Goal: Information Seeking & Learning: Find specific fact

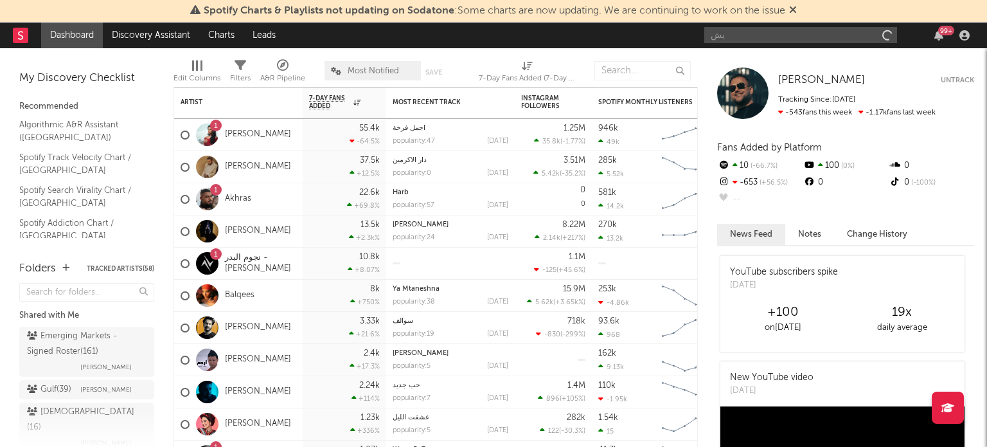
type input "ي"
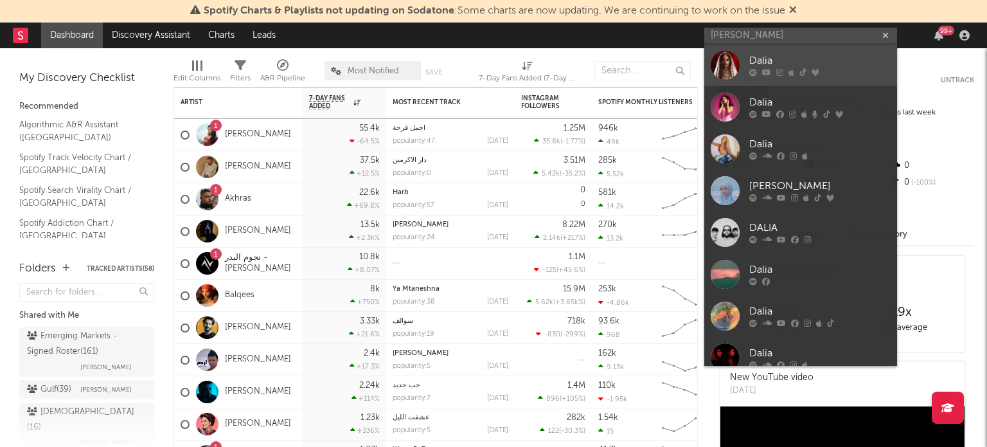
type input "[PERSON_NAME]"
click at [766, 61] on div "Dalia" at bounding box center [819, 60] width 141 height 15
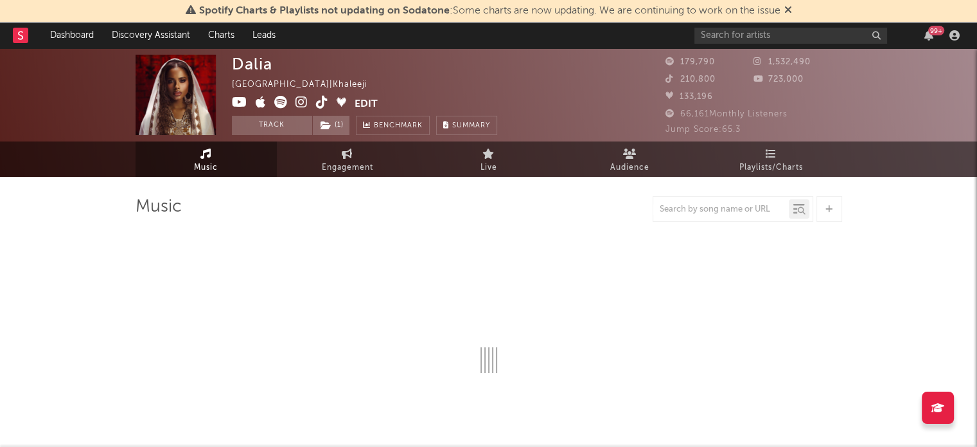
select select "6m"
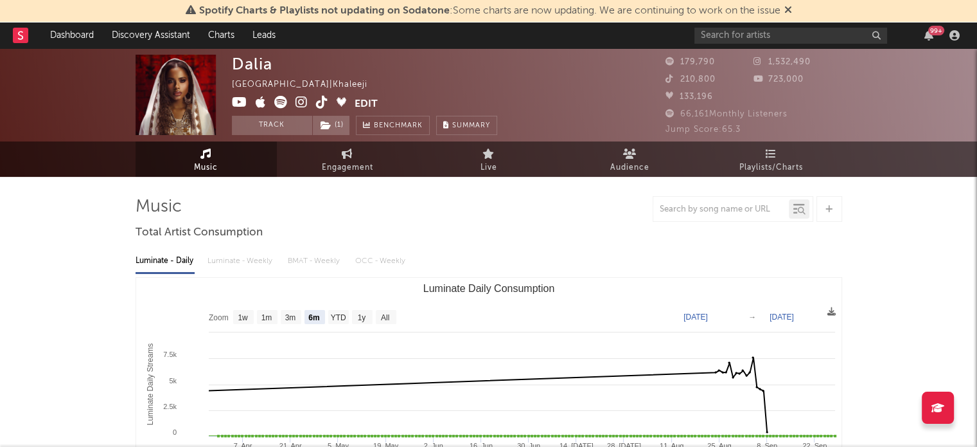
click at [688, 114] on span "66,161 Monthly Listeners" at bounding box center [727, 114] width 122 height 8
copy span "66,161 Monthly Listeners"
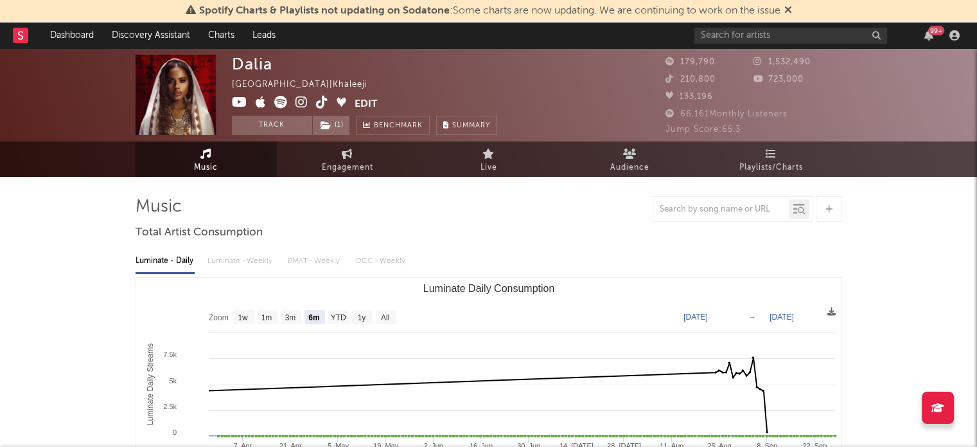
click at [693, 78] on span "210,800" at bounding box center [691, 79] width 50 height 8
copy span "210,800"
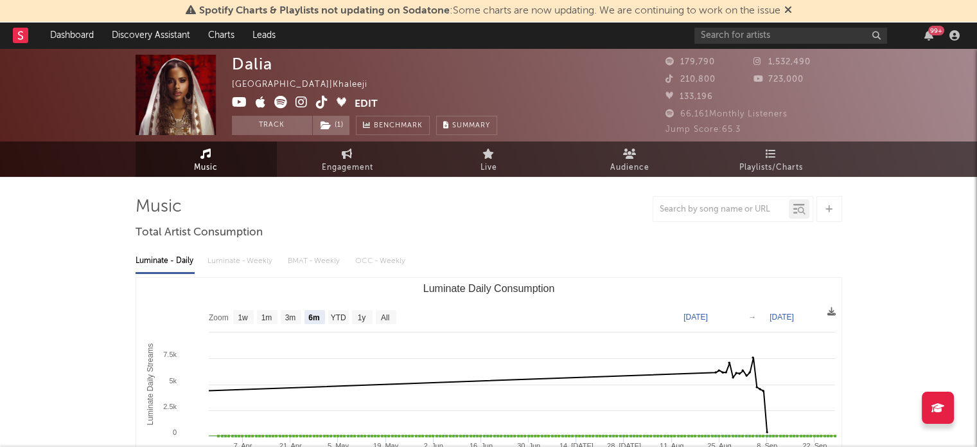
click at [779, 62] on span "1,532,490" at bounding box center [782, 62] width 57 height 8
copy span "1,532,490"
click at [776, 79] on span "723,000" at bounding box center [779, 79] width 50 height 8
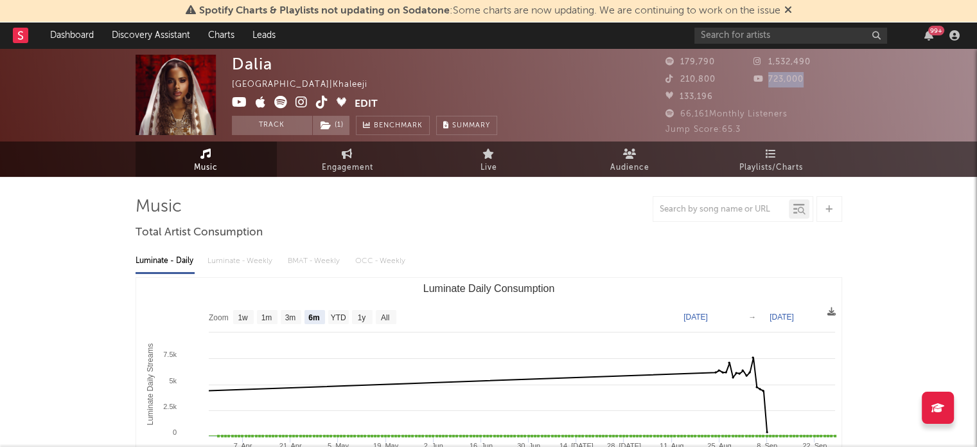
click at [776, 79] on span "723,000" at bounding box center [779, 79] width 50 height 8
copy span "723,000"
click at [777, 82] on span "723,000" at bounding box center [779, 79] width 50 height 8
click at [758, 81] on icon at bounding box center [760, 79] width 13 height 8
click at [772, 78] on span "723,000" at bounding box center [779, 79] width 50 height 8
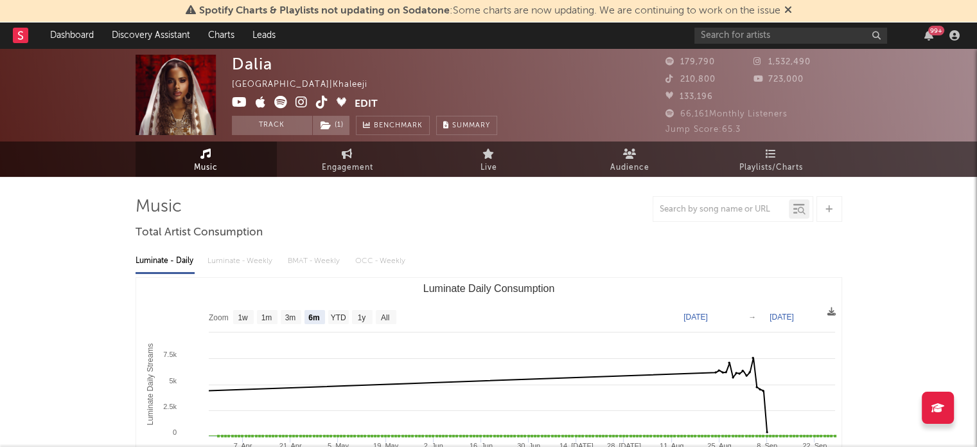
click at [762, 79] on icon at bounding box center [760, 79] width 13 height 8
click at [777, 79] on span "723,000" at bounding box center [779, 79] width 50 height 8
click at [794, 12] on div "Spotify Charts & Playlists not updating on Sodatone : Some charts are now updat…" at bounding box center [488, 11] width 977 height 22
click at [791, 8] on icon at bounding box center [789, 9] width 8 height 10
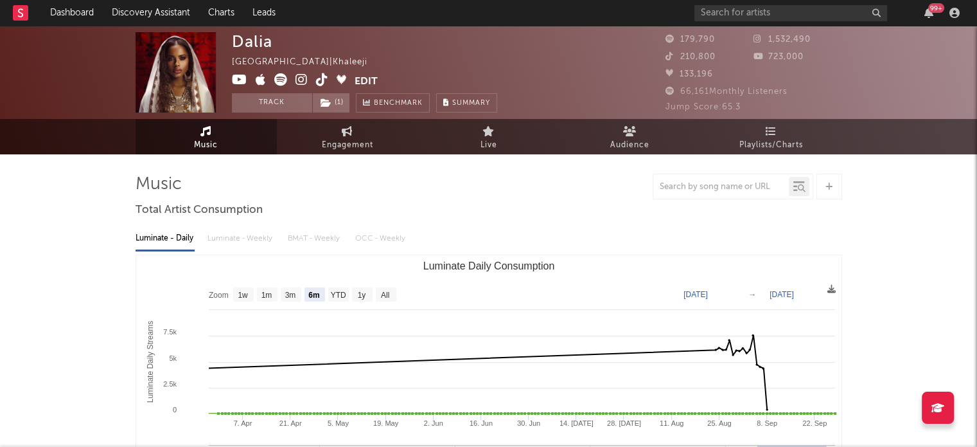
click at [770, 57] on span "723,000" at bounding box center [779, 57] width 50 height 8
click at [761, 57] on icon at bounding box center [760, 56] width 13 height 8
click at [783, 57] on span "723,000" at bounding box center [779, 57] width 50 height 8
click at [734, 12] on input "text" at bounding box center [791, 13] width 193 height 16
type input "[PERSON_NAME]"
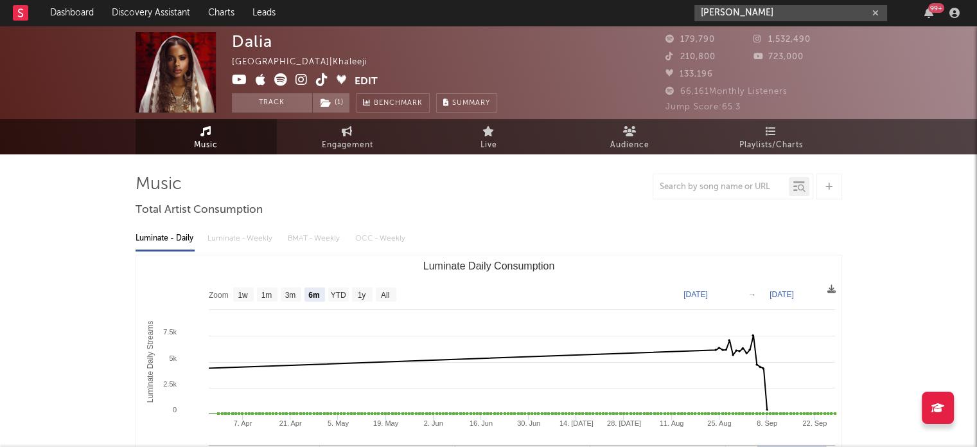
click at [769, 11] on input "[PERSON_NAME]" at bounding box center [791, 13] width 193 height 16
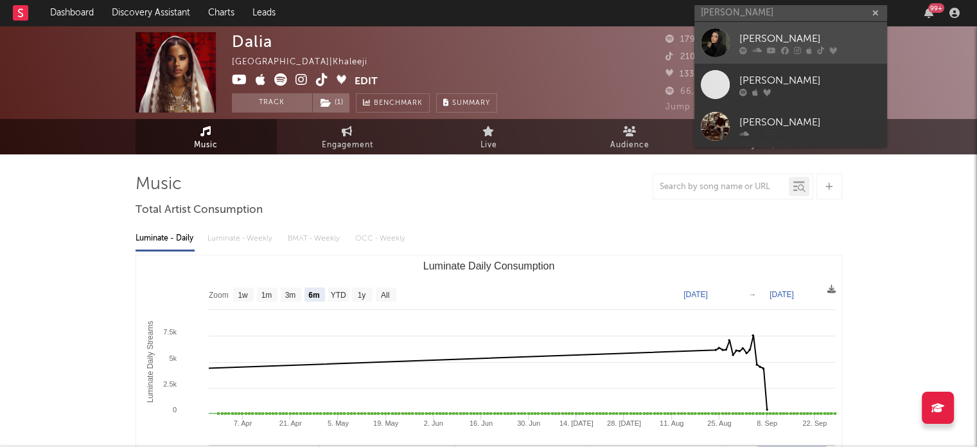
click at [766, 37] on div "[PERSON_NAME]" at bounding box center [810, 38] width 141 height 15
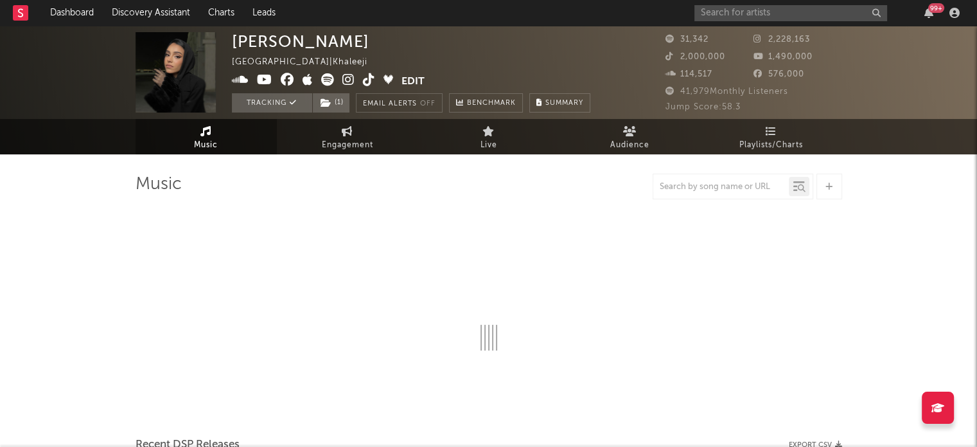
select select "1w"
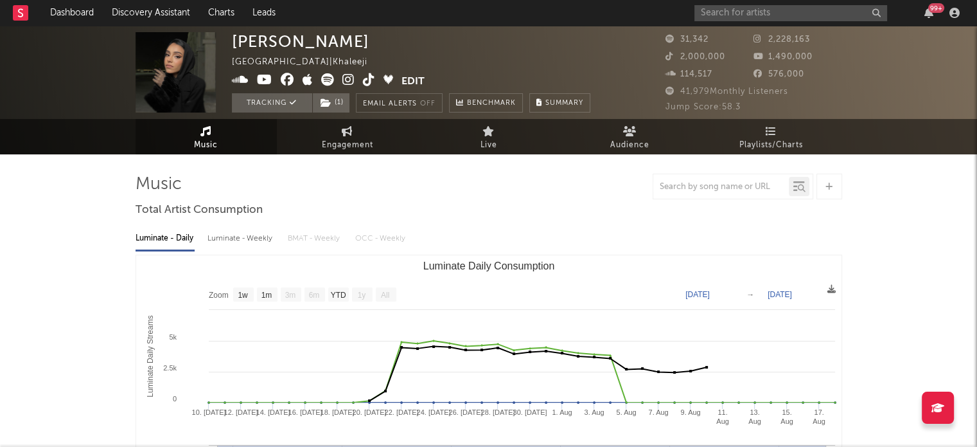
click at [681, 58] on span "2,000,000" at bounding box center [696, 57] width 60 height 8
copy span "2,000,000"
drag, startPoint x: 768, startPoint y: 38, endPoint x: 840, endPoint y: 40, distance: 72.0
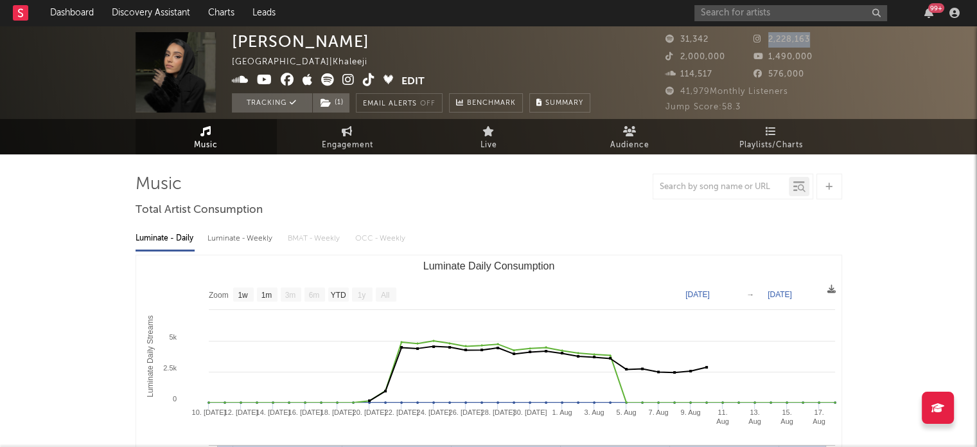
click at [840, 40] on div "2,228,163" at bounding box center [798, 39] width 89 height 15
copy span "2,228,163"
drag, startPoint x: 678, startPoint y: 92, endPoint x: 806, endPoint y: 92, distance: 127.2
click at [806, 92] on div "41,979 Monthly Listeners" at bounding box center [754, 91] width 177 height 15
copy span "41,979 Monthly Listeners"
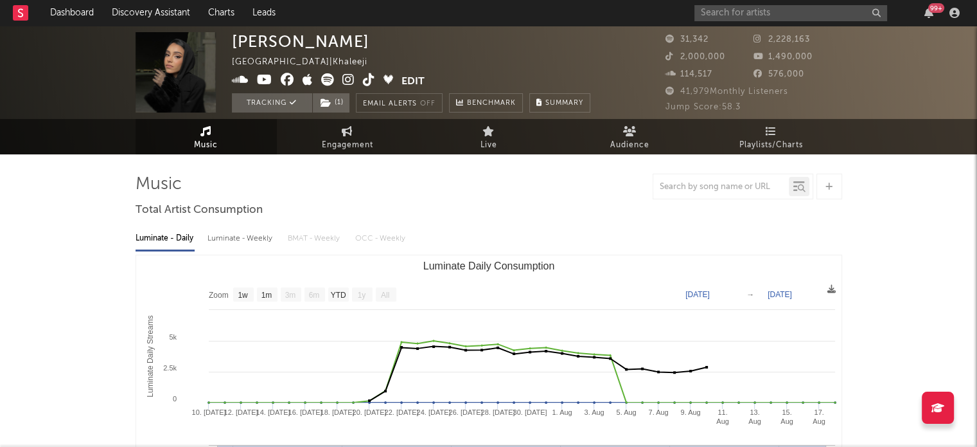
click at [786, 53] on span "1,490,000" at bounding box center [783, 57] width 59 height 8
drag, startPoint x: 768, startPoint y: 56, endPoint x: 828, endPoint y: 60, distance: 59.9
click at [828, 60] on div "1,490,000" at bounding box center [798, 56] width 89 height 15
copy span "1,490,000"
click at [843, 69] on div "[PERSON_NAME] [GEOGRAPHIC_DATA] | Khaleeji Edit Tracking ( 1 ) Email Alerts Off…" at bounding box center [488, 72] width 977 height 93
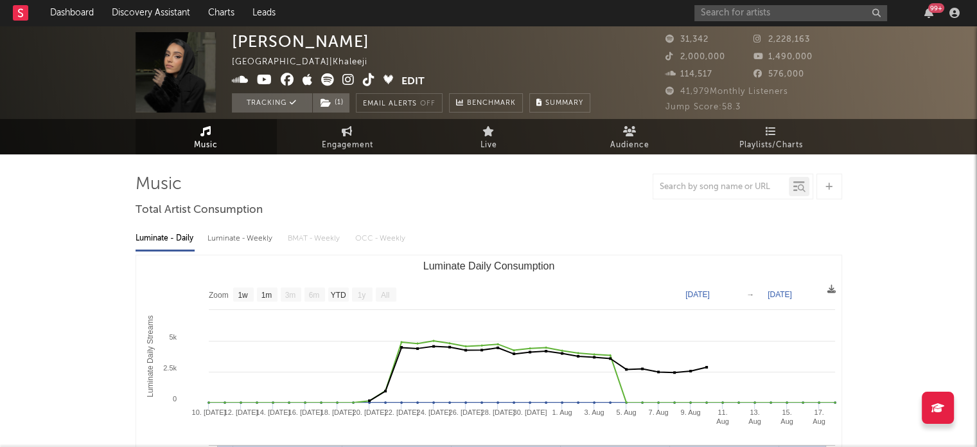
click at [760, 56] on icon at bounding box center [760, 56] width 13 height 8
click at [788, 56] on span "1,490,000" at bounding box center [783, 57] width 59 height 8
click at [787, 58] on span "1,490,000" at bounding box center [783, 57] width 59 height 8
click at [267, 79] on icon at bounding box center [264, 79] width 15 height 13
